Goal: Task Accomplishment & Management: Use online tool/utility

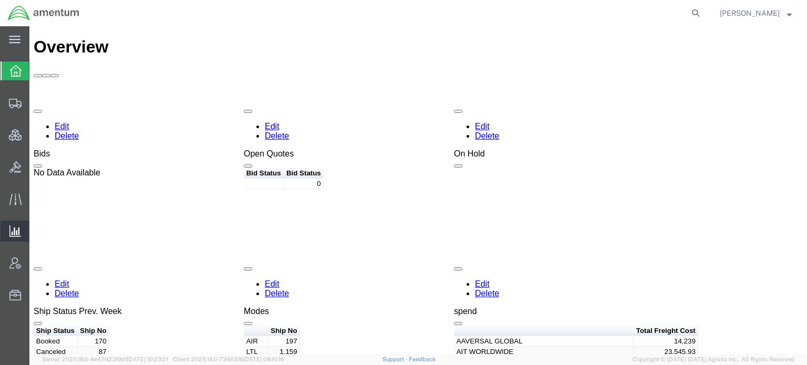
click at [0, 0] on span "Ad Hoc Reports" at bounding box center [0, 0] width 0 height 0
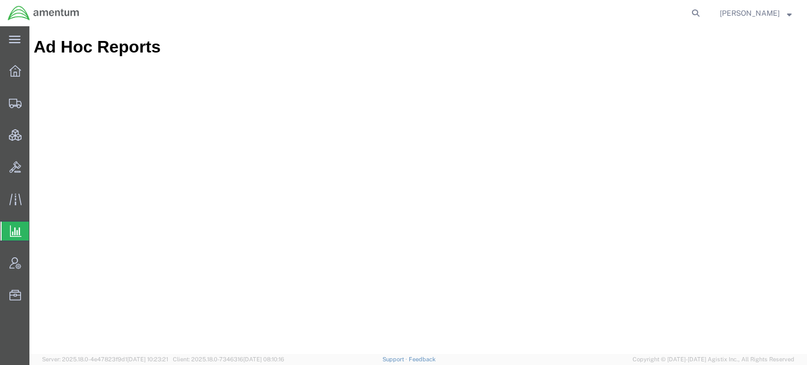
click at [0, 0] on span "Saved Reports" at bounding box center [0, 0] width 0 height 0
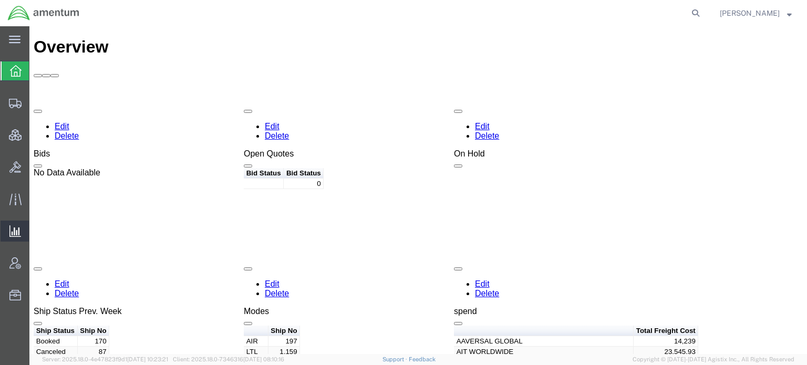
click at [0, 0] on span "Saved Reports" at bounding box center [0, 0] width 0 height 0
